Goal: Task Accomplishment & Management: Manage account settings

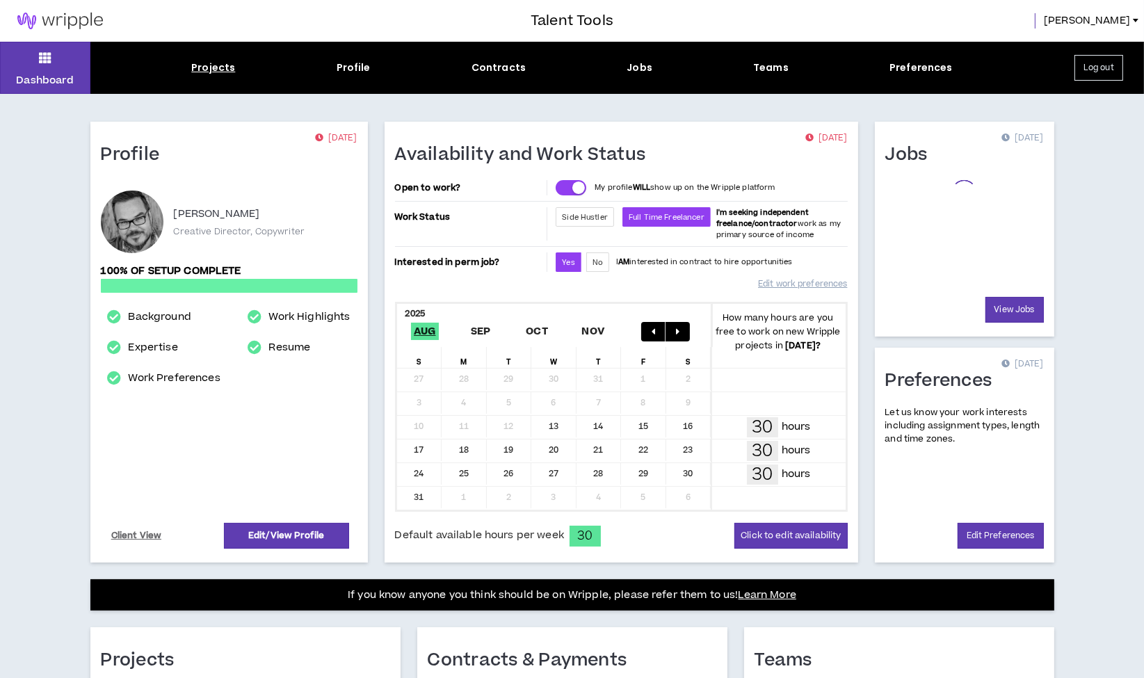
click at [224, 66] on div "Projects" at bounding box center [213, 68] width 44 height 15
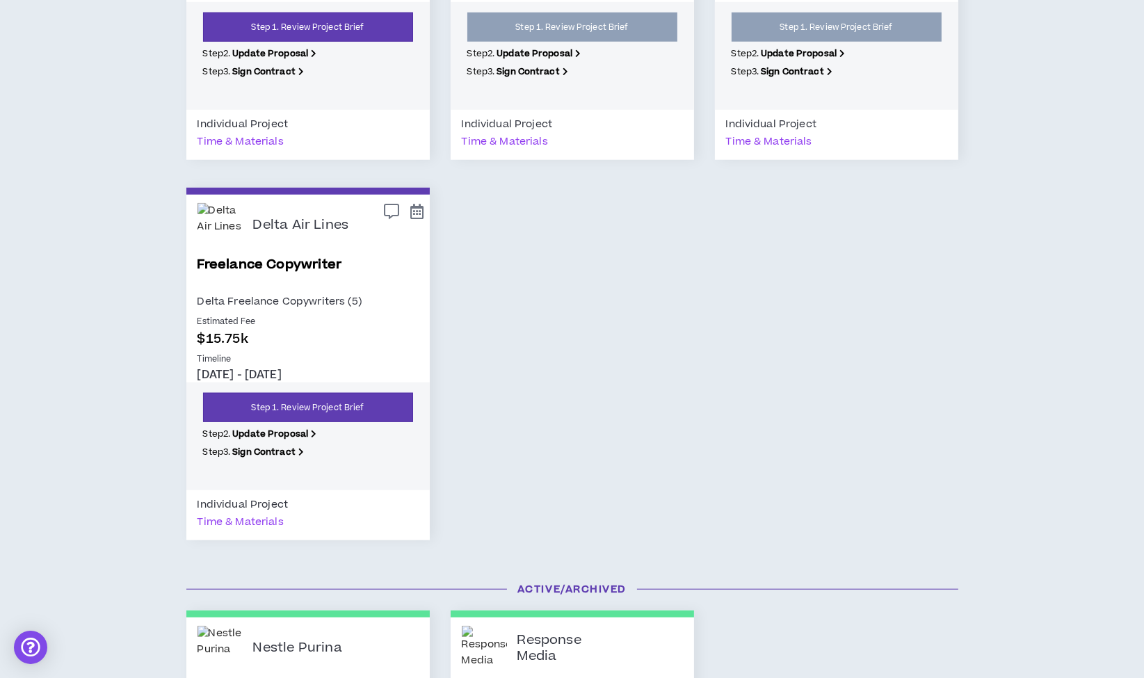
scroll to position [1391, 0]
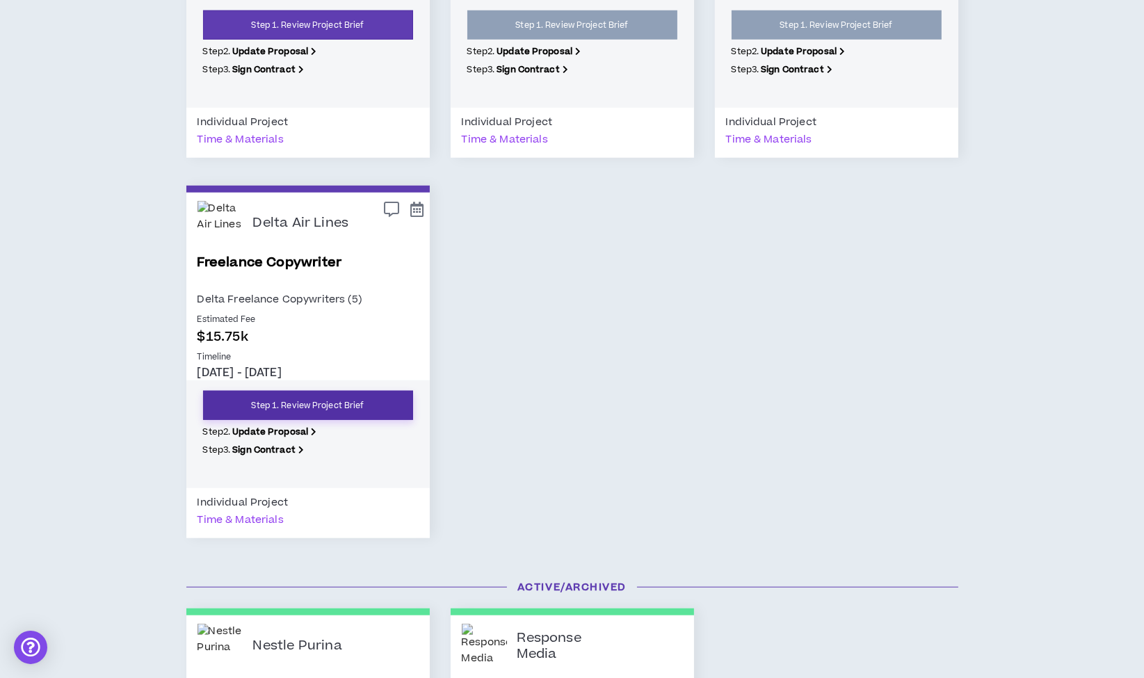
click at [309, 407] on link "Step 1. Review Project Brief" at bounding box center [308, 405] width 210 height 29
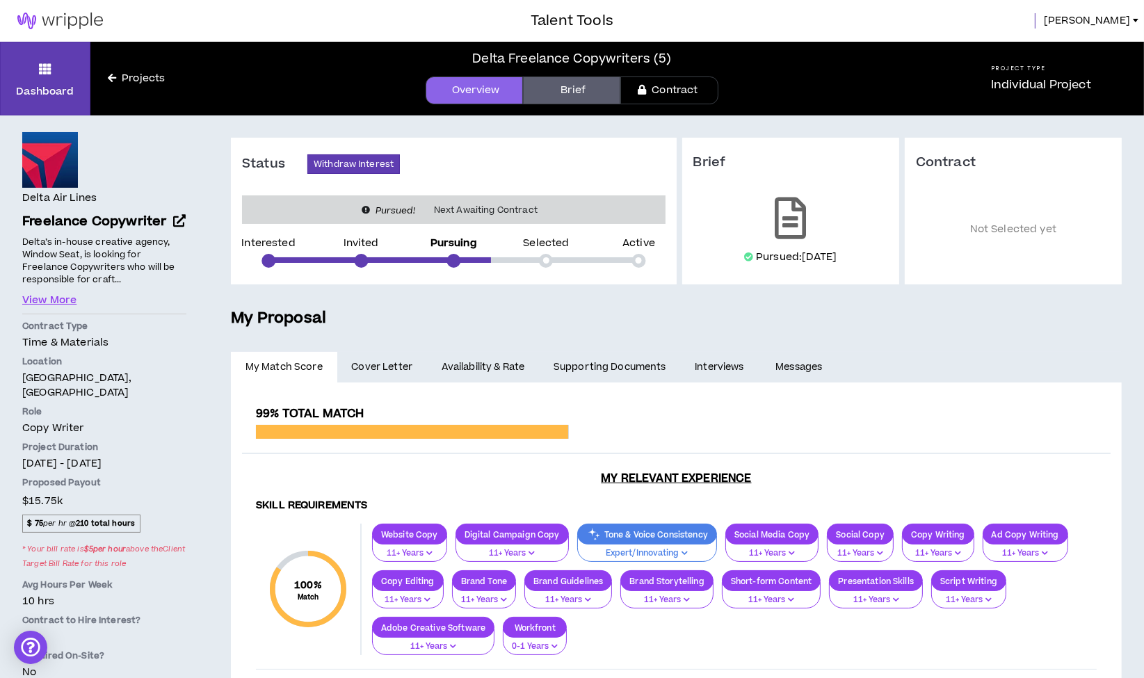
click at [475, 363] on link "Availability & Rate" at bounding box center [483, 367] width 112 height 31
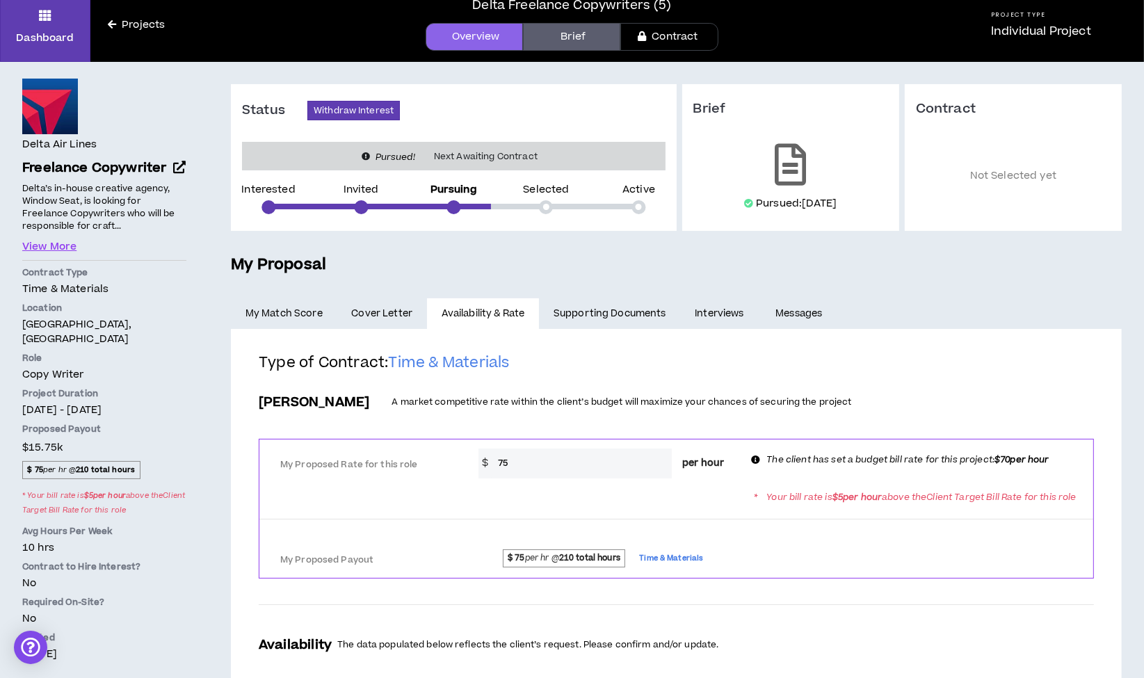
scroll to position [77, 0]
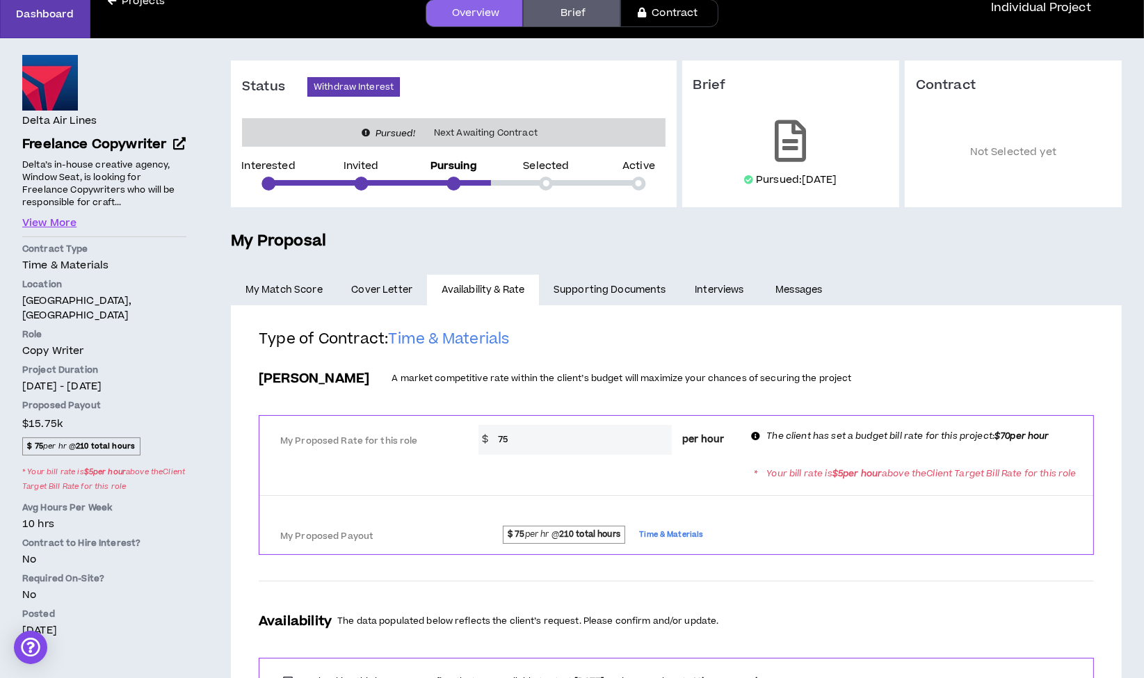
click at [536, 443] on input "75" at bounding box center [581, 440] width 181 height 30
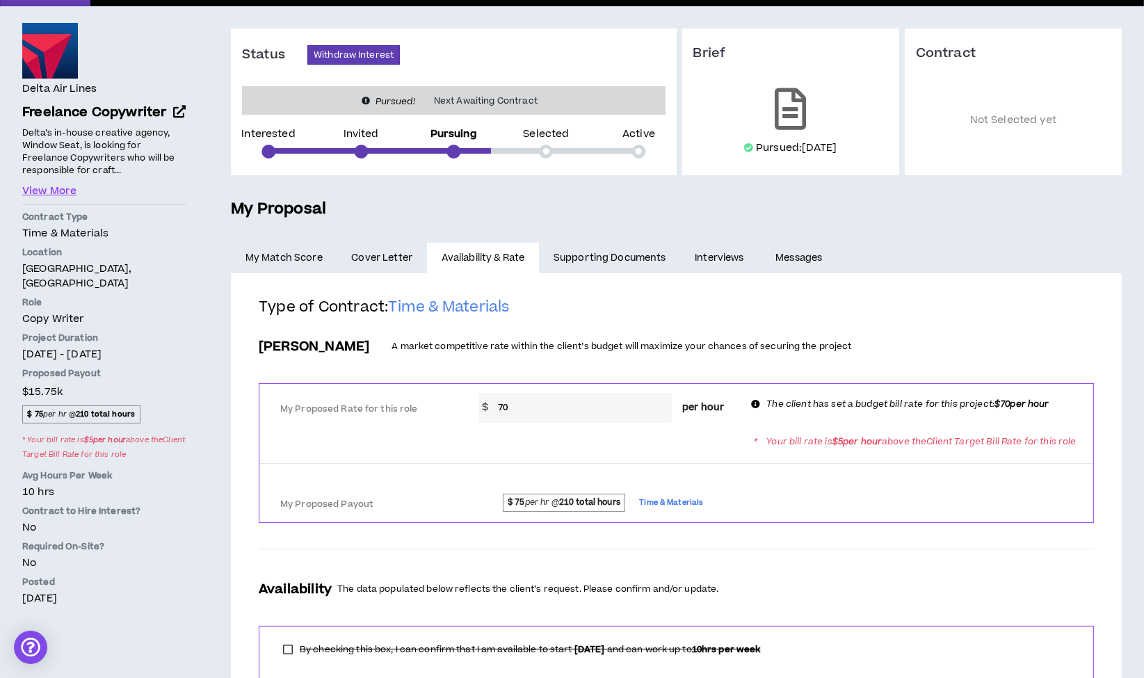
scroll to position [307, 0]
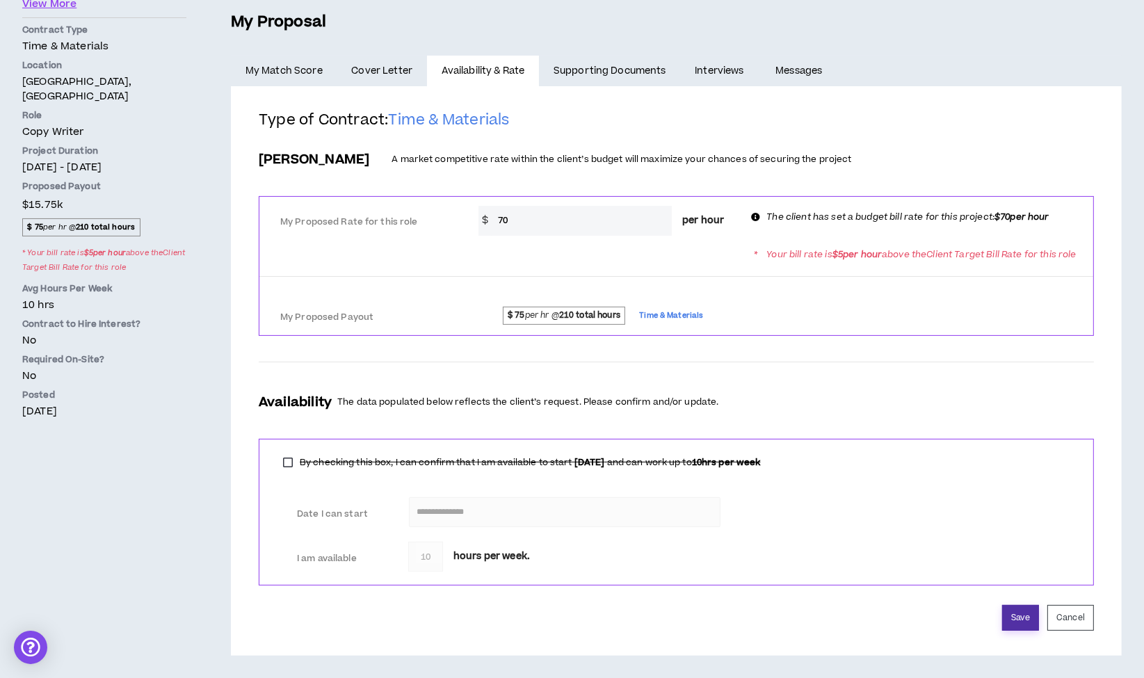
type input "70"
click at [1025, 626] on button "Save" at bounding box center [1020, 618] width 37 height 26
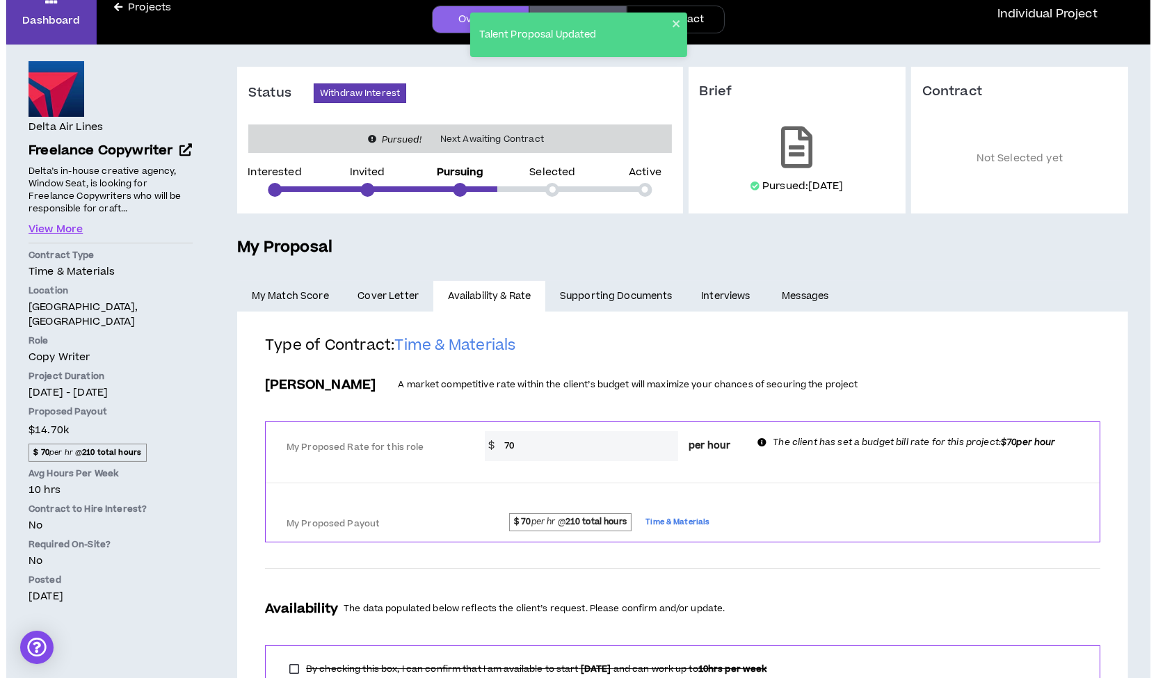
scroll to position [0, 0]
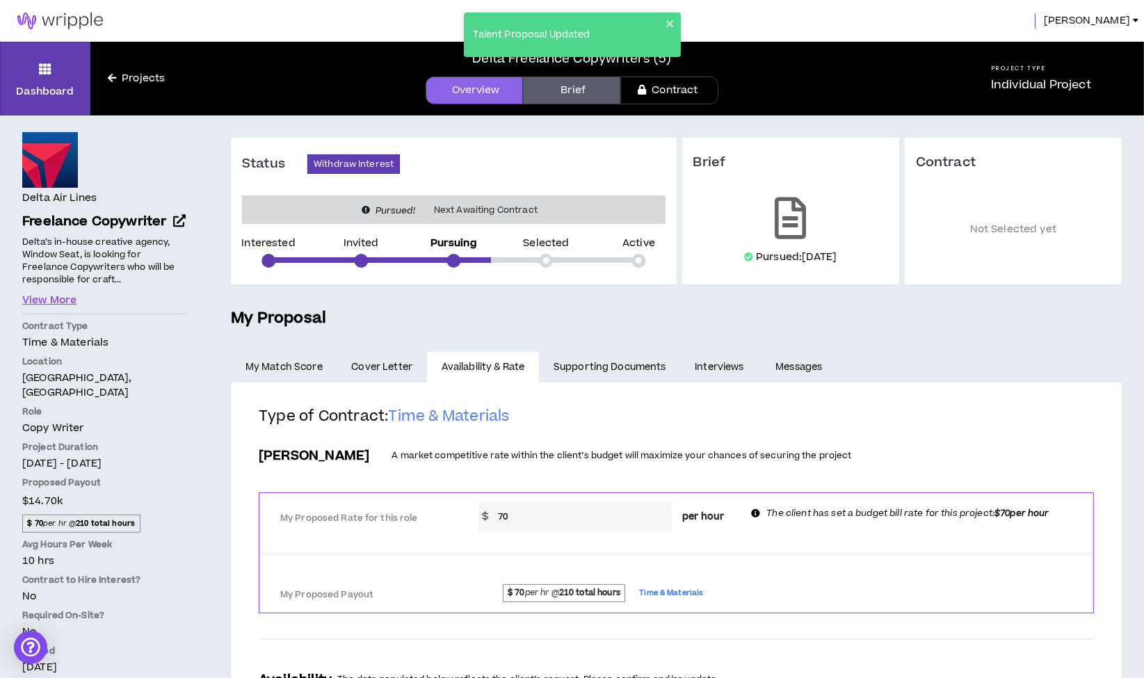
click at [1114, 24] on span "[PERSON_NAME]" at bounding box center [1087, 20] width 86 height 15
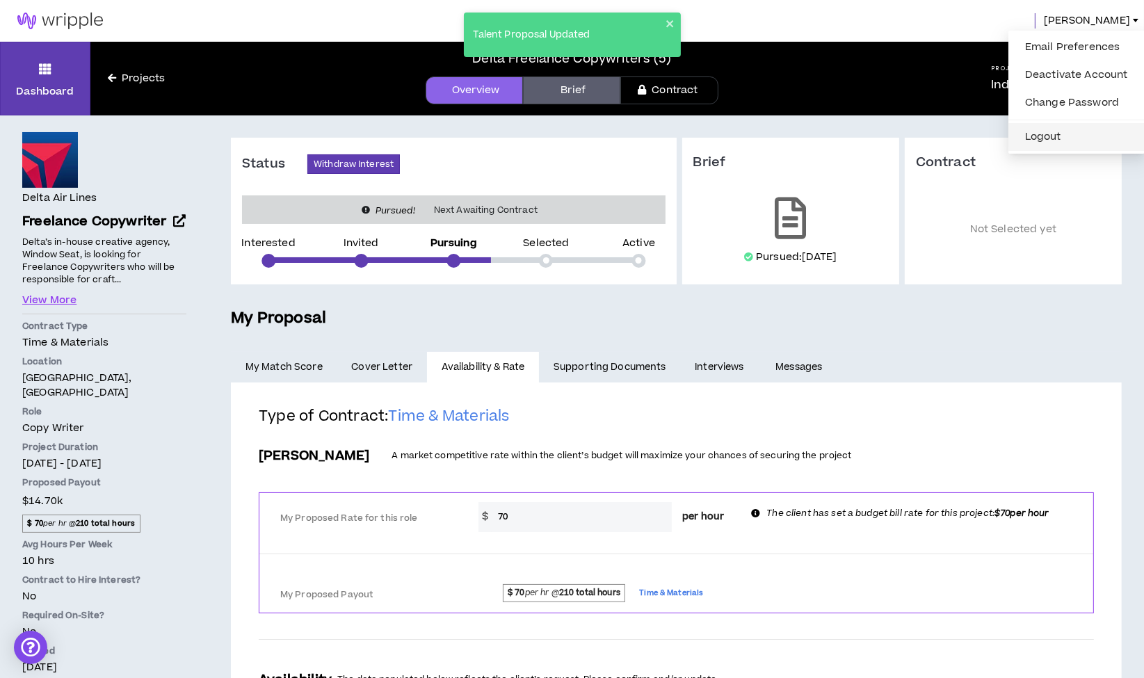
click at [1059, 143] on button "Logout" at bounding box center [1077, 137] width 120 height 21
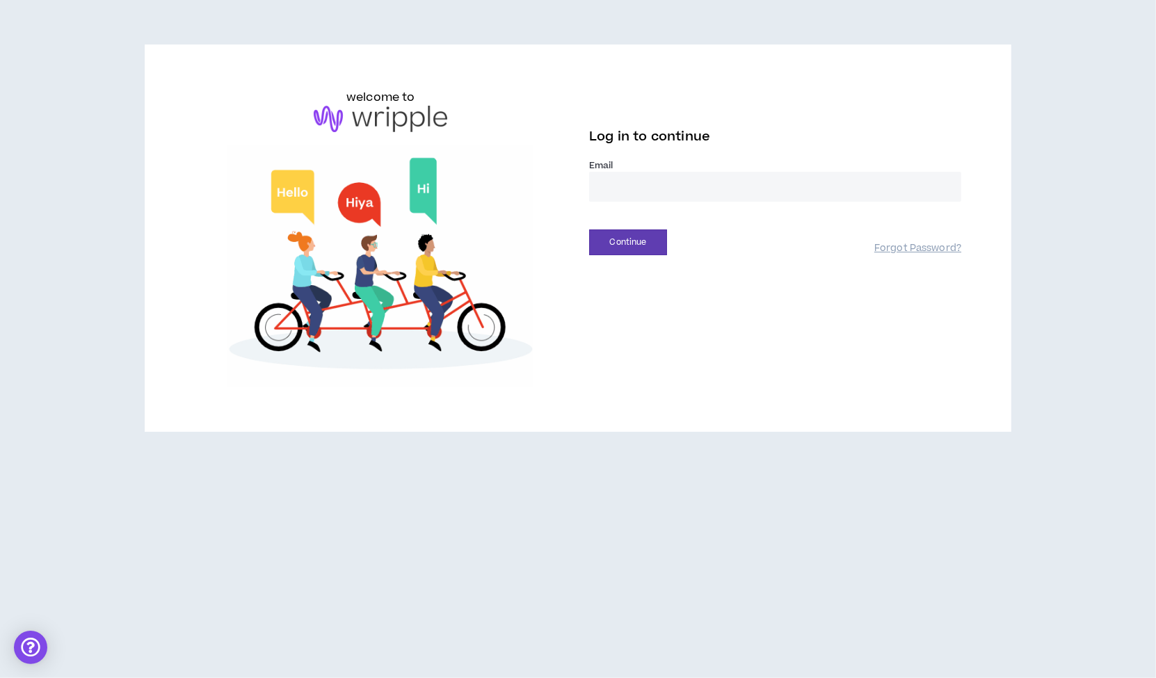
click at [643, 195] on input "email" at bounding box center [775, 187] width 372 height 30
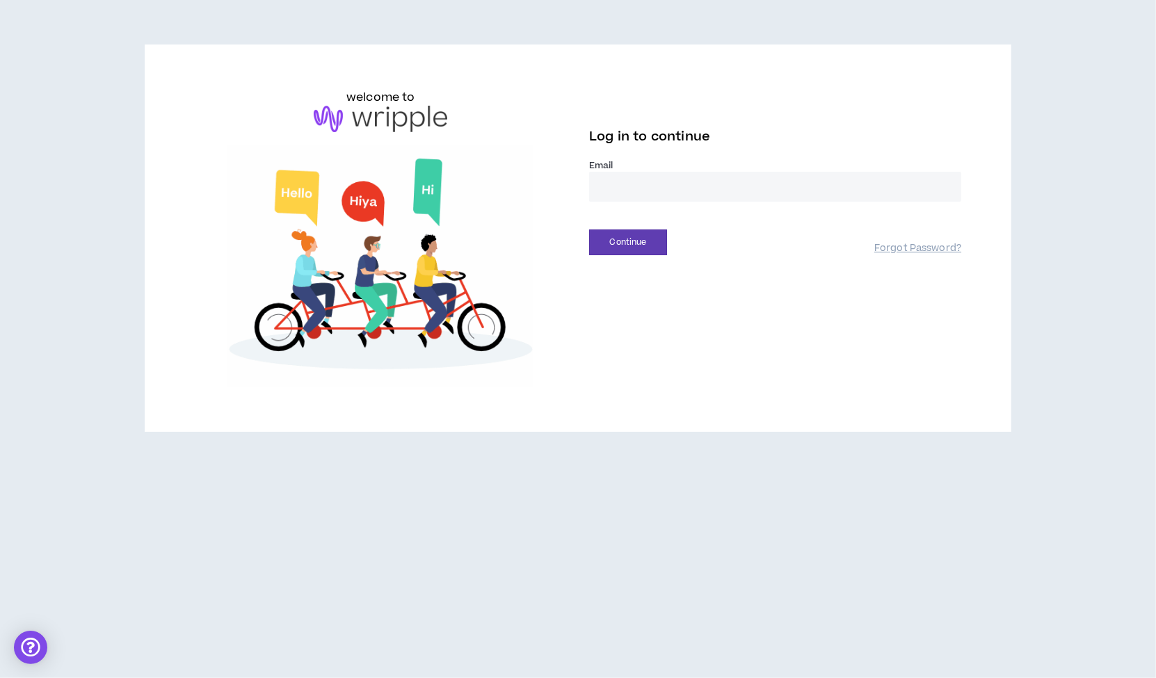
type input "**********"
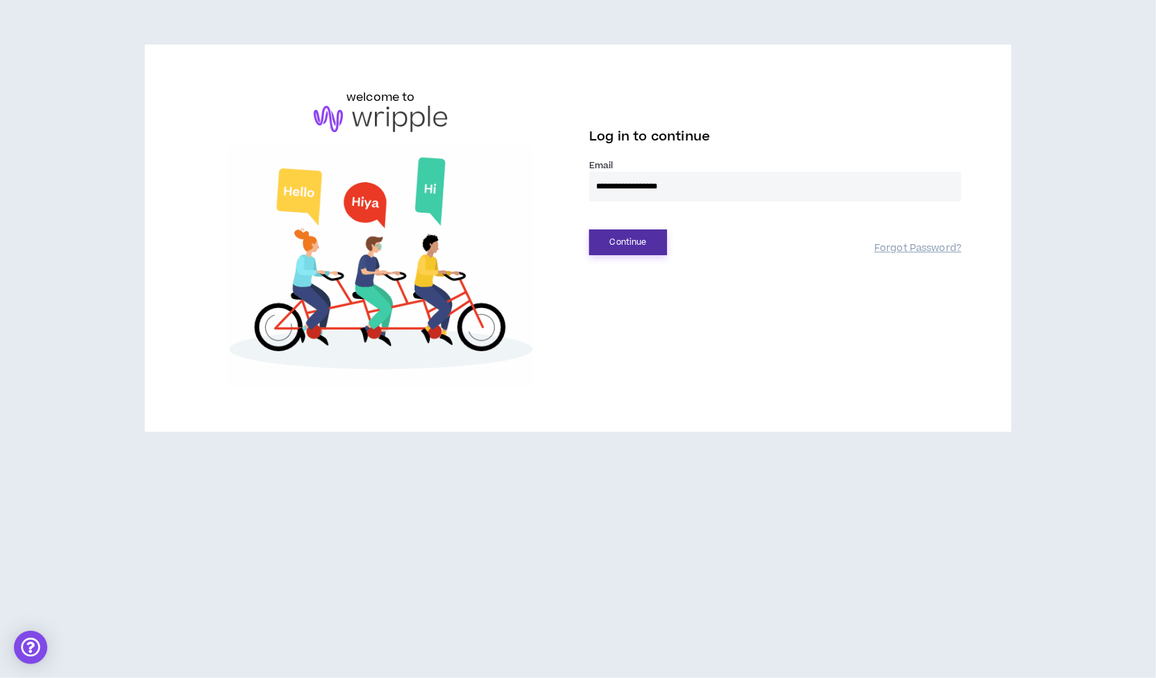
click at [626, 251] on button "Continue" at bounding box center [628, 243] width 78 height 26
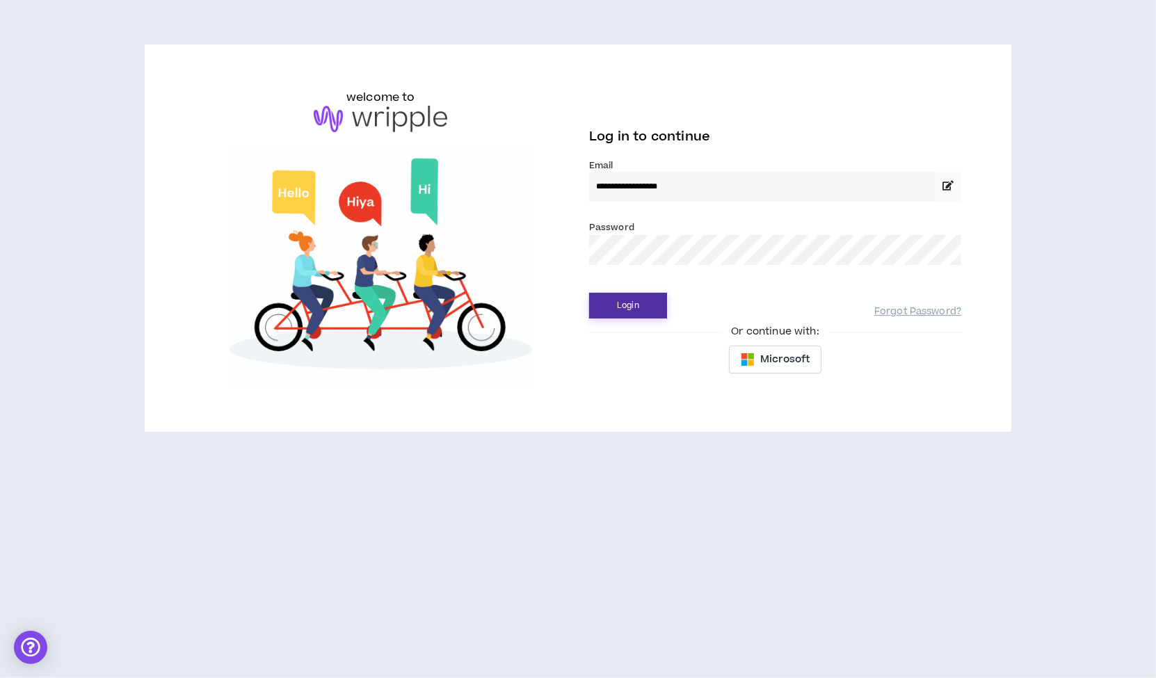
click at [623, 310] on button "Login" at bounding box center [628, 306] width 78 height 26
